Goal: Information Seeking & Learning: Learn about a topic

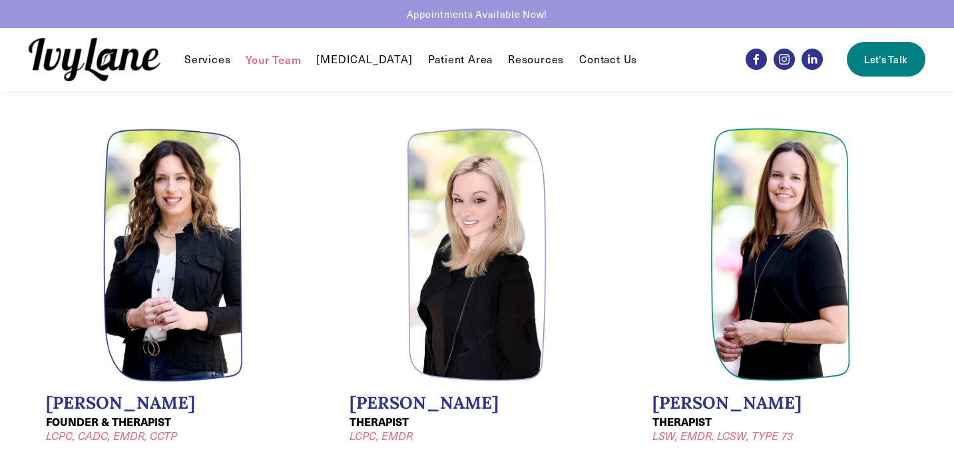
scroll to position [1, 0]
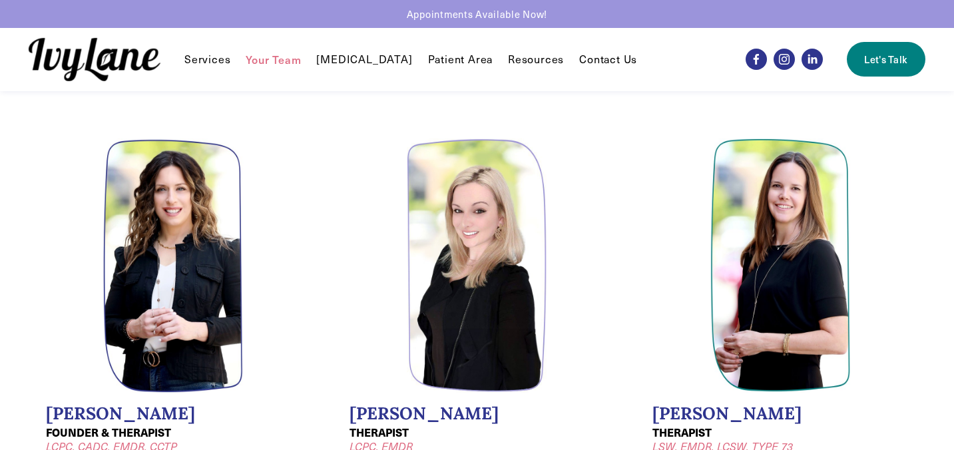
click at [0, 0] on span "EMDR" at bounding box center [0, 0] width 0 height 0
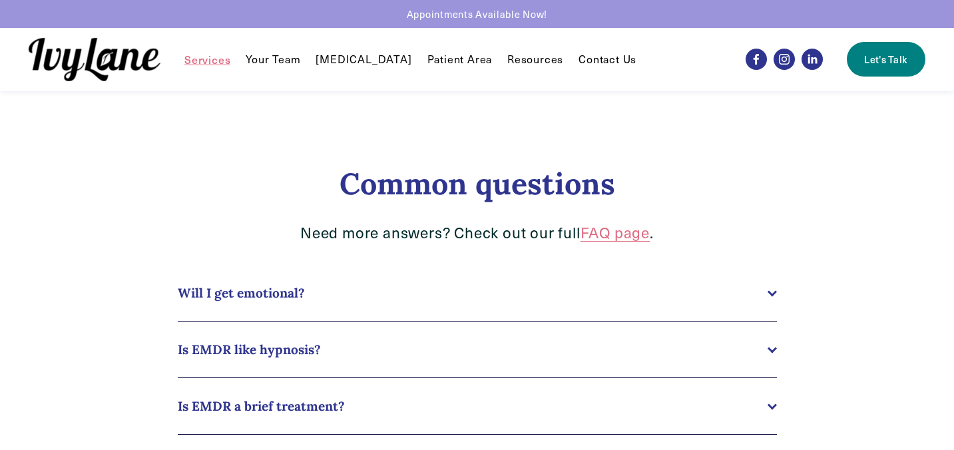
scroll to position [1098, 0]
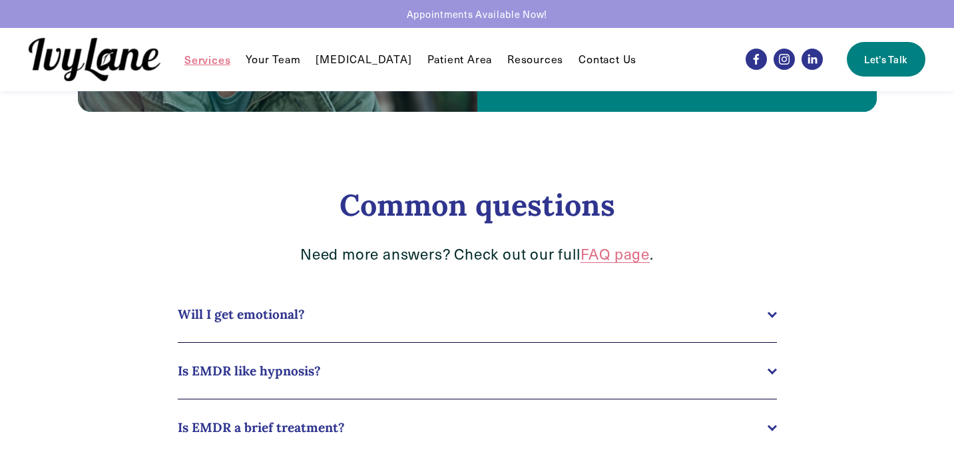
click at [256, 324] on button "Will I get emotional?" at bounding box center [477, 314] width 599 height 56
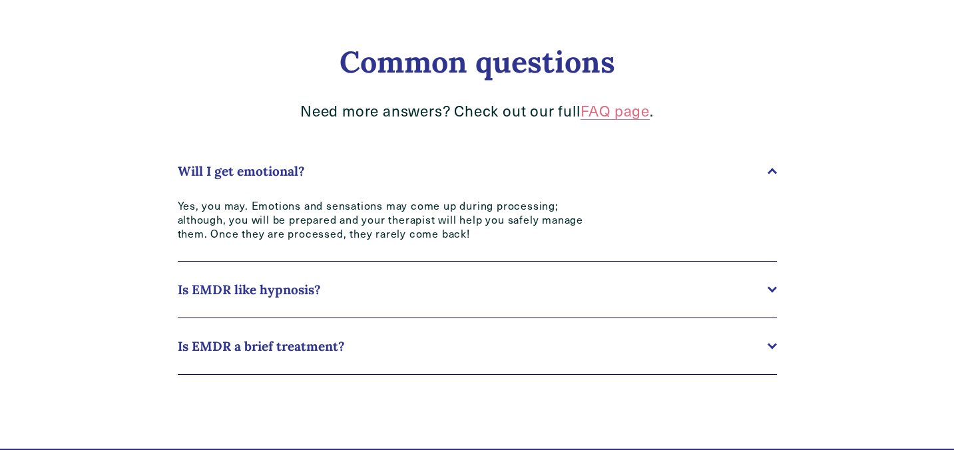
scroll to position [1247, 0]
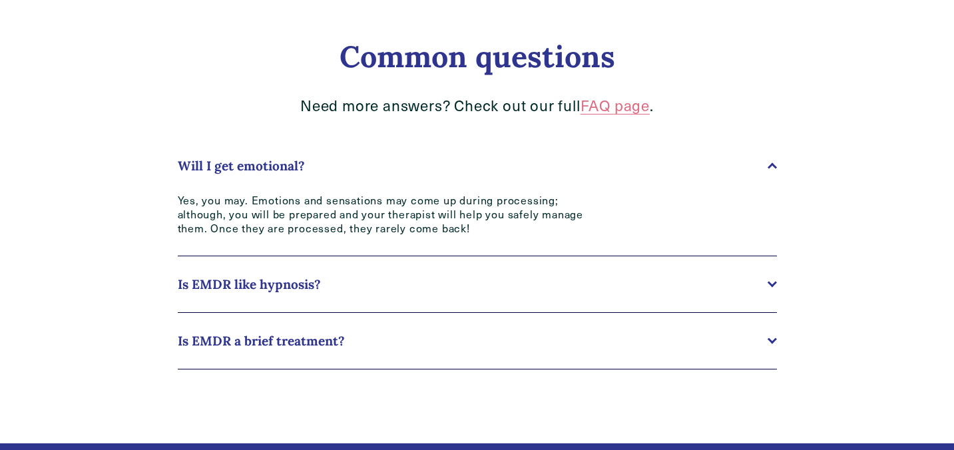
click at [270, 286] on span "Is EMDR like hypnosis?" at bounding box center [473, 284] width 590 height 16
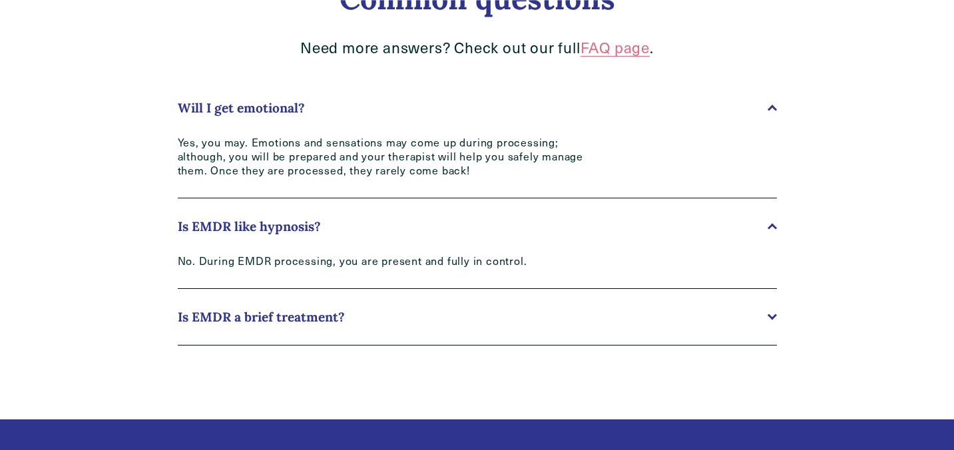
scroll to position [1318, 0]
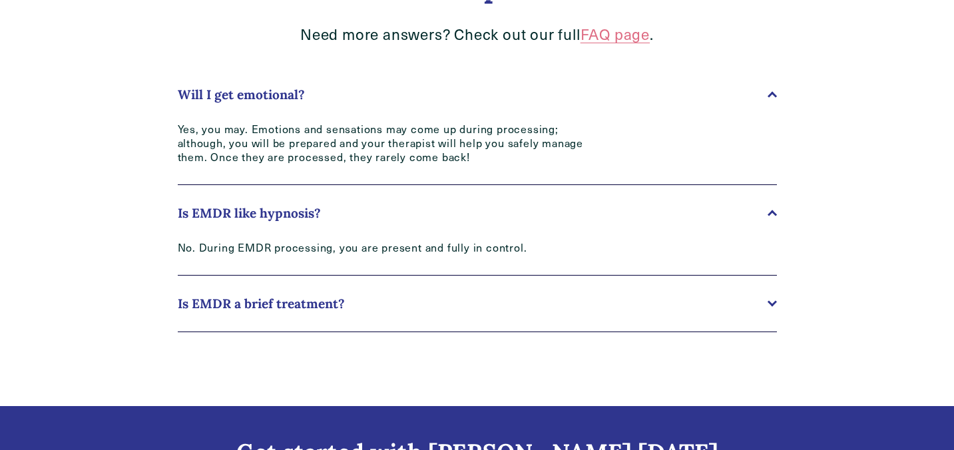
click at [242, 296] on span "Is EMDR a brief treatment?" at bounding box center [473, 304] width 590 height 16
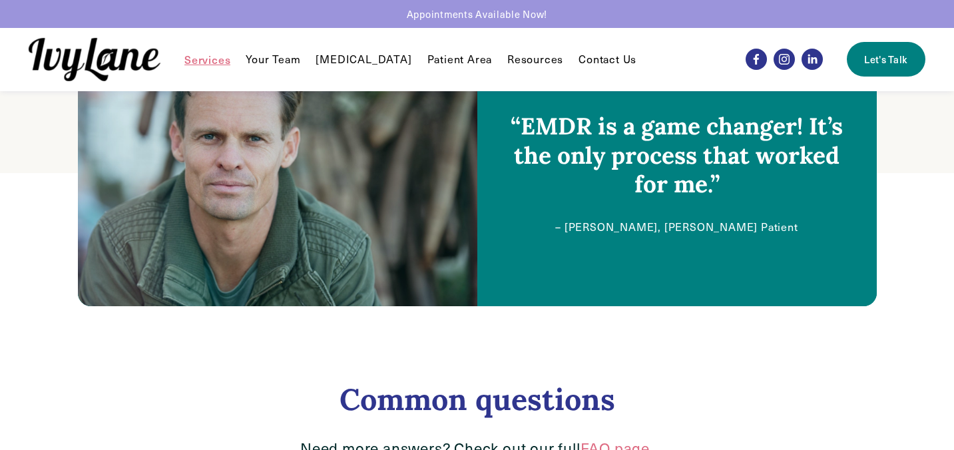
scroll to position [0, 0]
